Goal: Contribute content

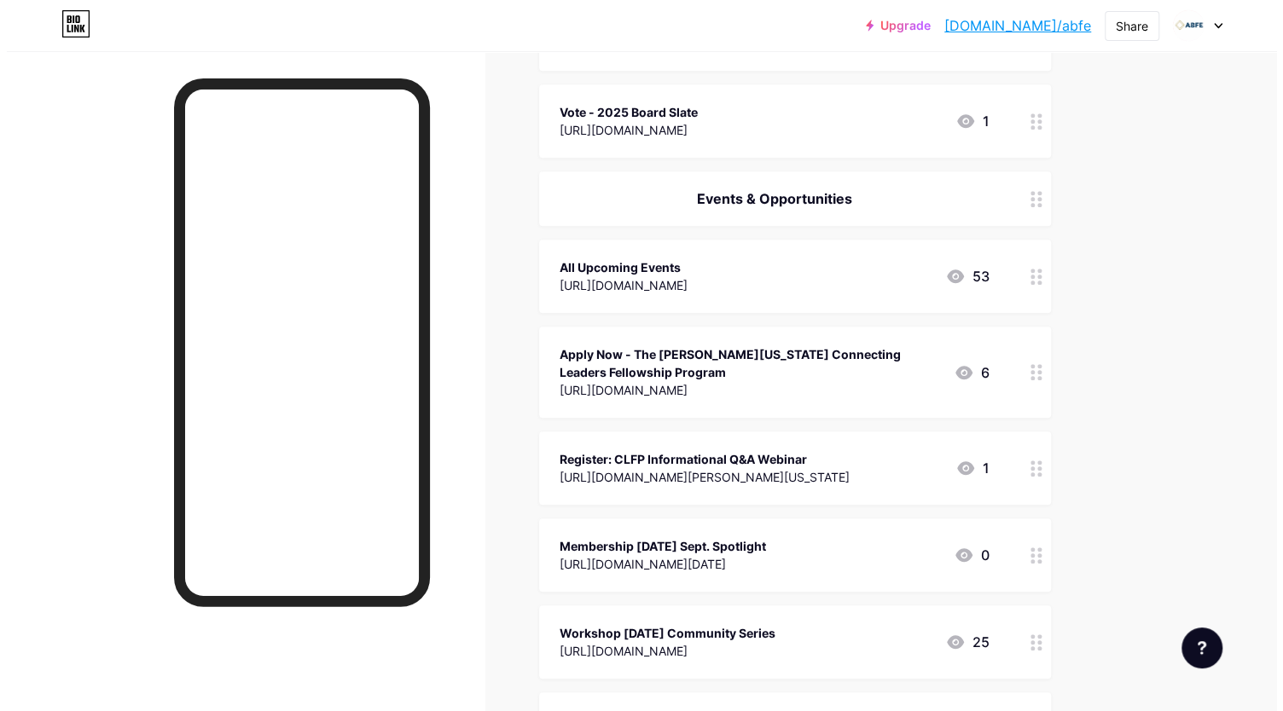
scroll to position [450, 0]
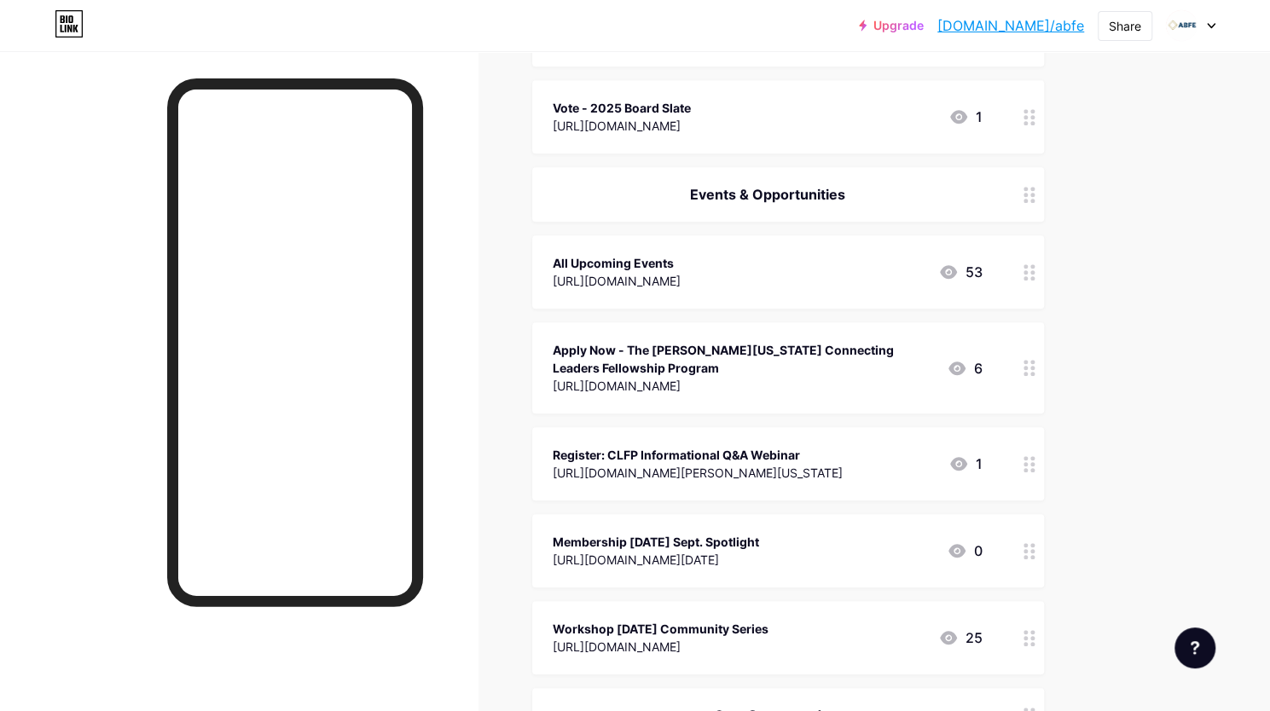
click at [657, 472] on div "[URL][DOMAIN_NAME][PERSON_NAME][US_STATE]" at bounding box center [698, 473] width 290 height 18
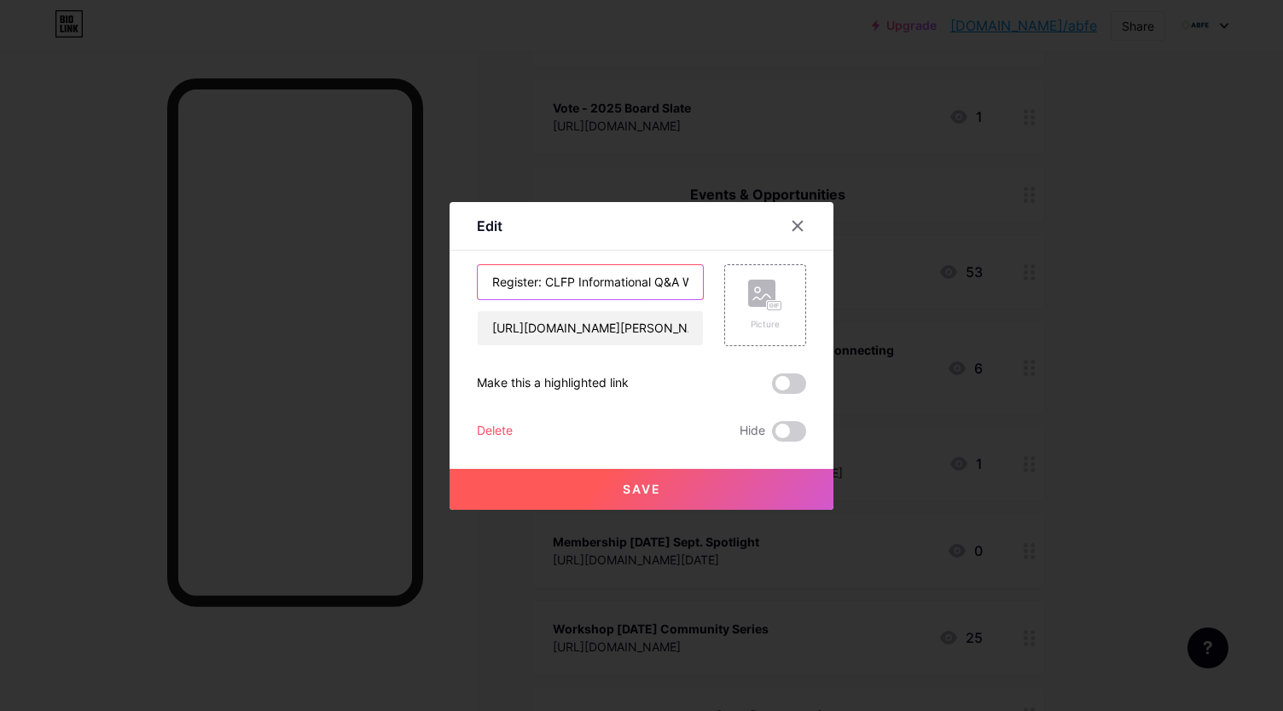
click at [561, 279] on input "Register: CLFP Informational Q&A Webinar" at bounding box center [590, 282] width 225 height 34
type input "Donate - [PERSON_NAME][US_STATE] Fellowship Program"
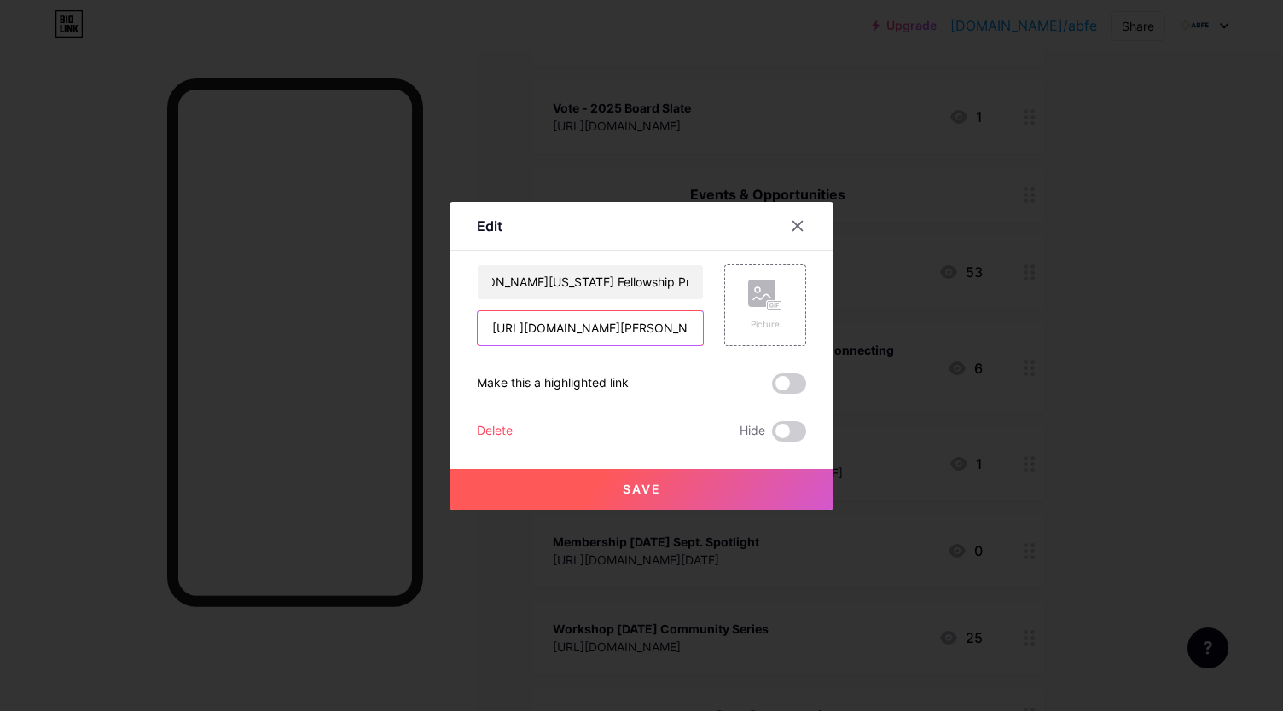
click at [529, 329] on input "[URL][DOMAIN_NAME][PERSON_NAME][US_STATE]" at bounding box center [590, 328] width 225 height 34
paste input "By donating in [PERSON_NAME]’ honor, you are investing in the same fearless lea…"
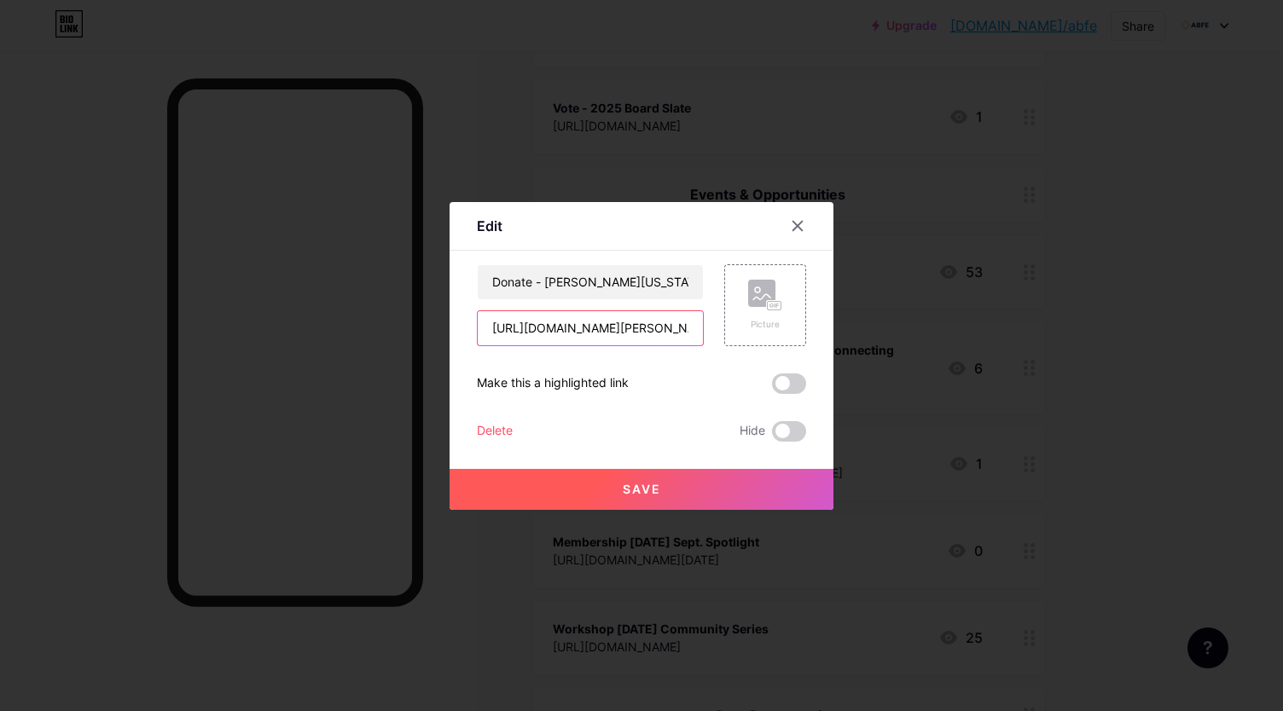
type input "By donating in [PERSON_NAME]’ honor, you are investing in the same fearless lea…"
click at [558, 318] on input "By donating in [PERSON_NAME]’ honor, you are investing in the same fearless lea…" at bounding box center [590, 328] width 225 height 34
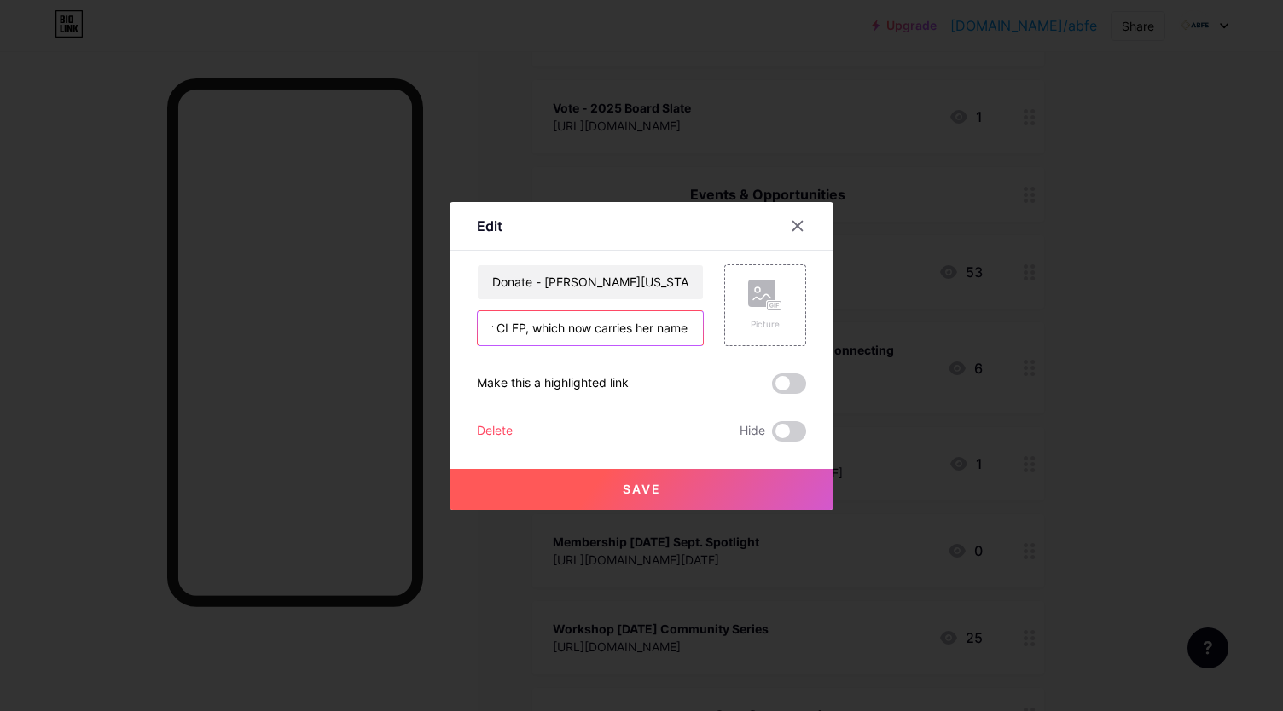
click at [558, 318] on input "By donating in [PERSON_NAME]’ honor, you are investing in the same fearless lea…" at bounding box center [590, 328] width 225 height 34
paste input "[URL][DOMAIN_NAME]"
type input "[URL][DOMAIN_NAME]"
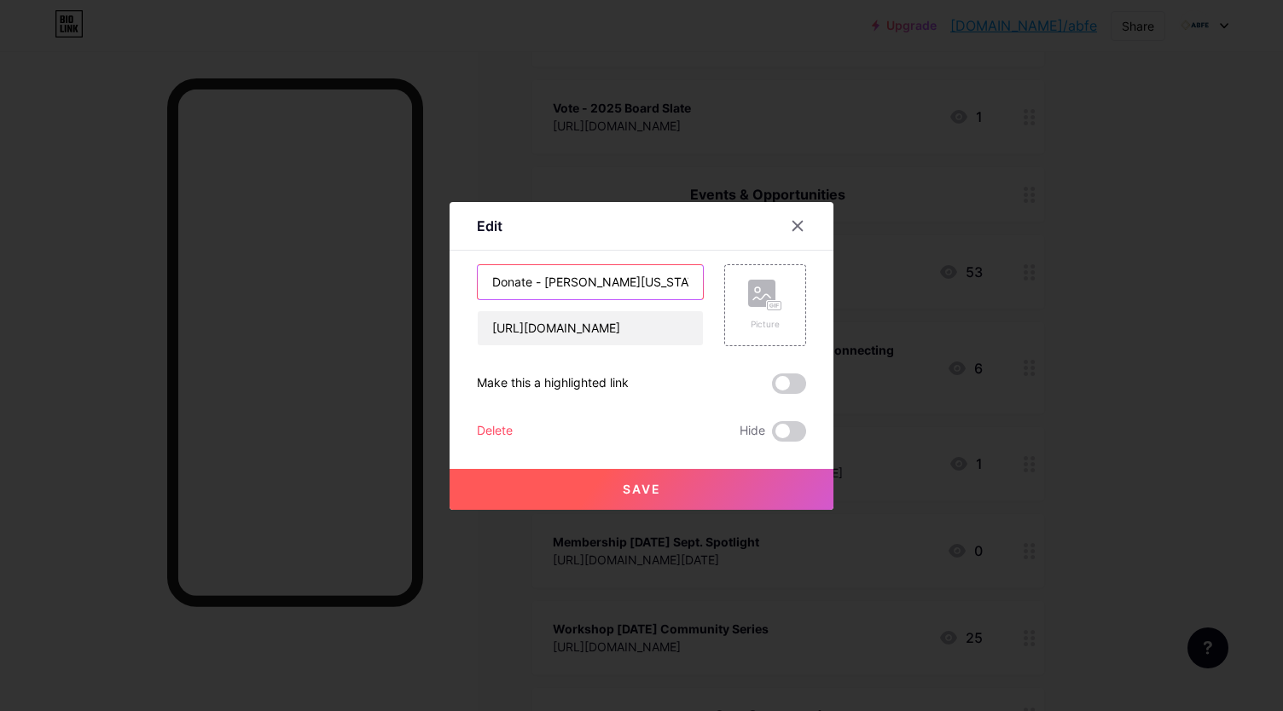
scroll to position [0, 92]
drag, startPoint x: 546, startPoint y: 270, endPoint x: 728, endPoint y: 279, distance: 181.9
click at [728, 279] on div "Donate - [PERSON_NAME][US_STATE] Fellowship Program [URL][DOMAIN_NAME] Picture" at bounding box center [641, 305] width 329 height 82
click at [584, 283] on input "Donate - [PERSON_NAME][US_STATE] Fellowship Program" at bounding box center [590, 282] width 225 height 34
click at [579, 281] on input "Donate - [PERSON_NAME][US_STATE] Fellowship Program" at bounding box center [590, 282] width 225 height 34
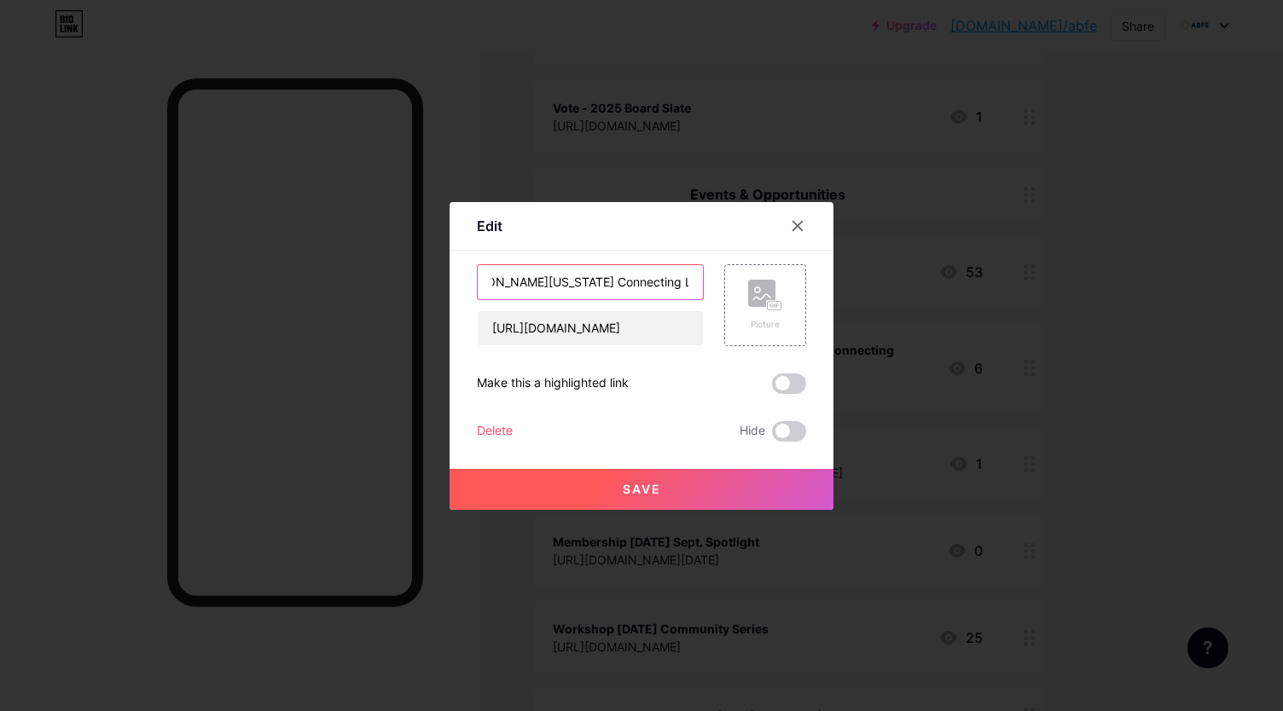
scroll to position [0, 99]
type input "Donate - [PERSON_NAME][US_STATE] Connecting Leaders Fellowship Program"
click at [575, 498] on button "Save" at bounding box center [642, 489] width 384 height 41
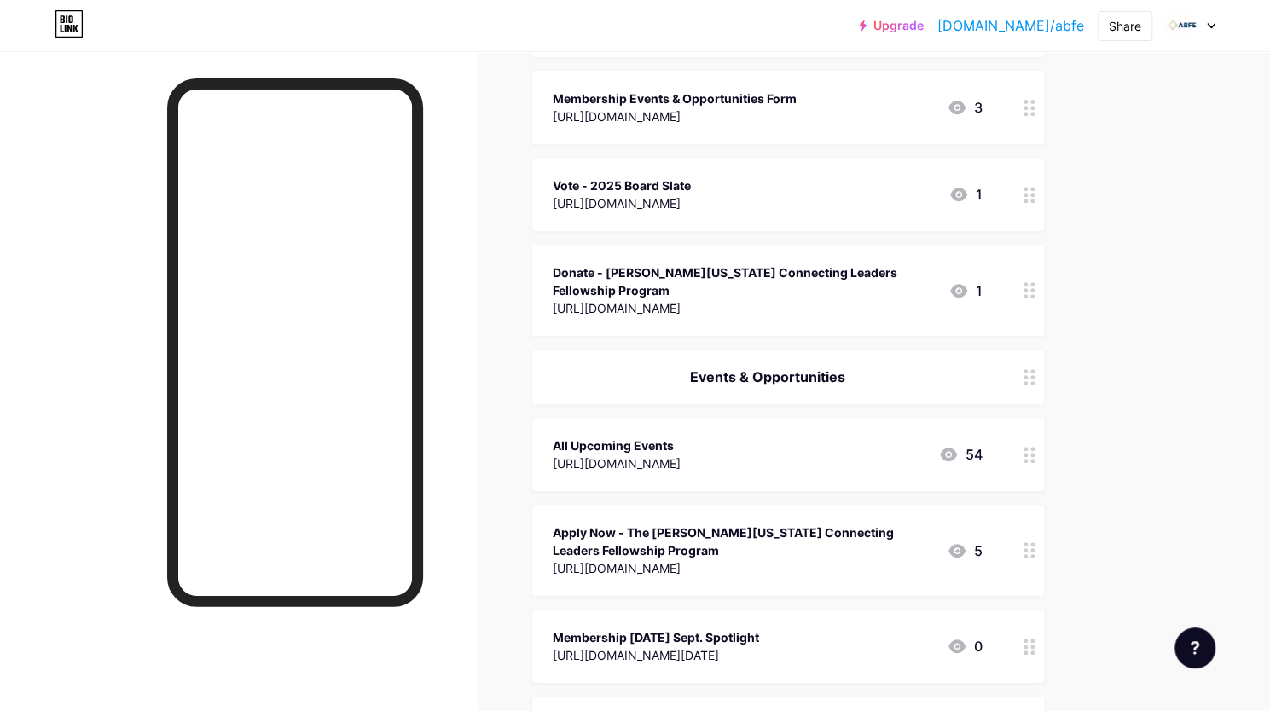
scroll to position [379, 0]
